Goal: Information Seeking & Learning: Learn about a topic

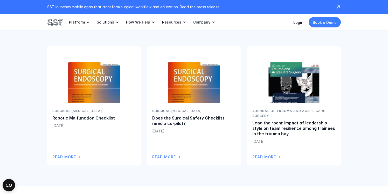
scroll to position [932, 0]
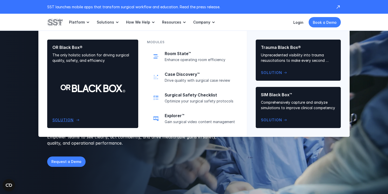
click at [116, 90] on div "OR Black Box® The only holistic solution for driving surgical quality, safety, …" at bounding box center [92, 84] width 81 height 78
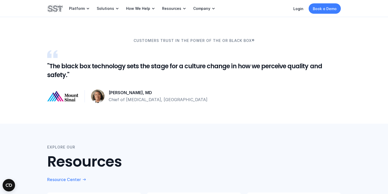
scroll to position [778, 0]
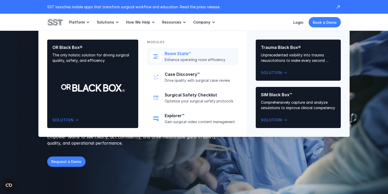
click at [169, 62] on link "Room State™ Enhance operating room efficiency" at bounding box center [192, 57] width 91 height 18
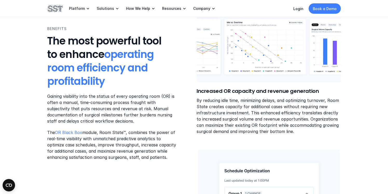
scroll to position [461, 0]
